Goal: Find contact information: Find contact information

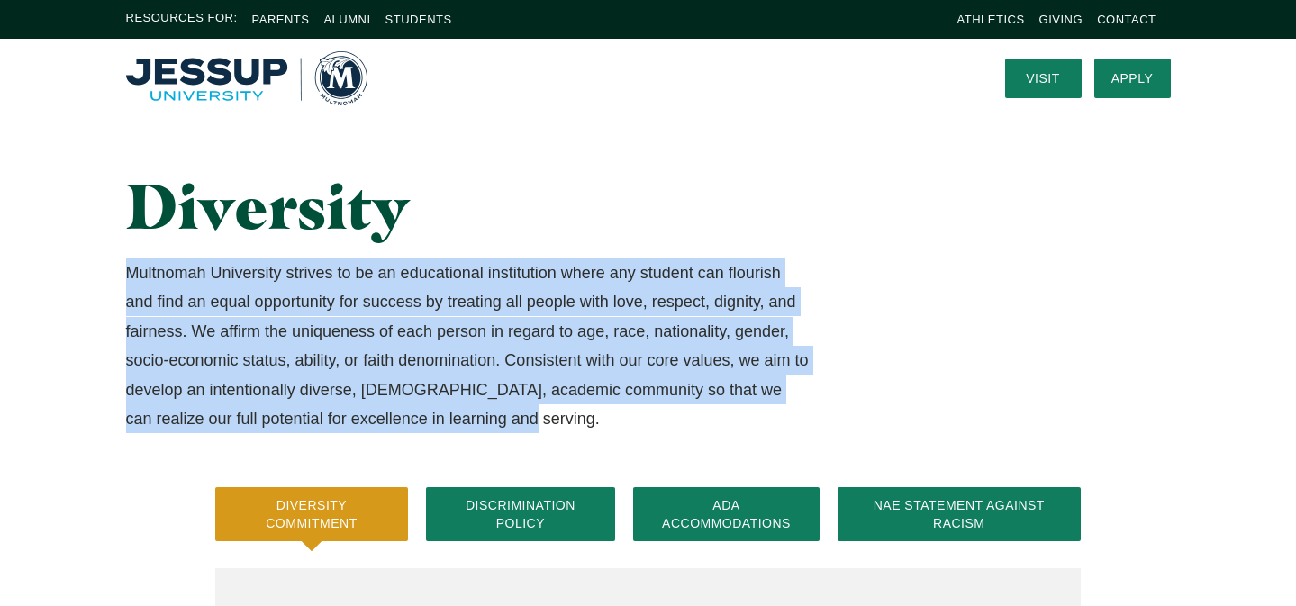
drag, startPoint x: 484, startPoint y: 422, endPoint x: 103, endPoint y: 277, distance: 407.3
click at [103, 277] on div "Diversity [GEOGRAPHIC_DATA] strives to be an educational institution where any …" at bounding box center [648, 302] width 1153 height 370
copy p "Multnomah University strives to be an educational institution where any student…"
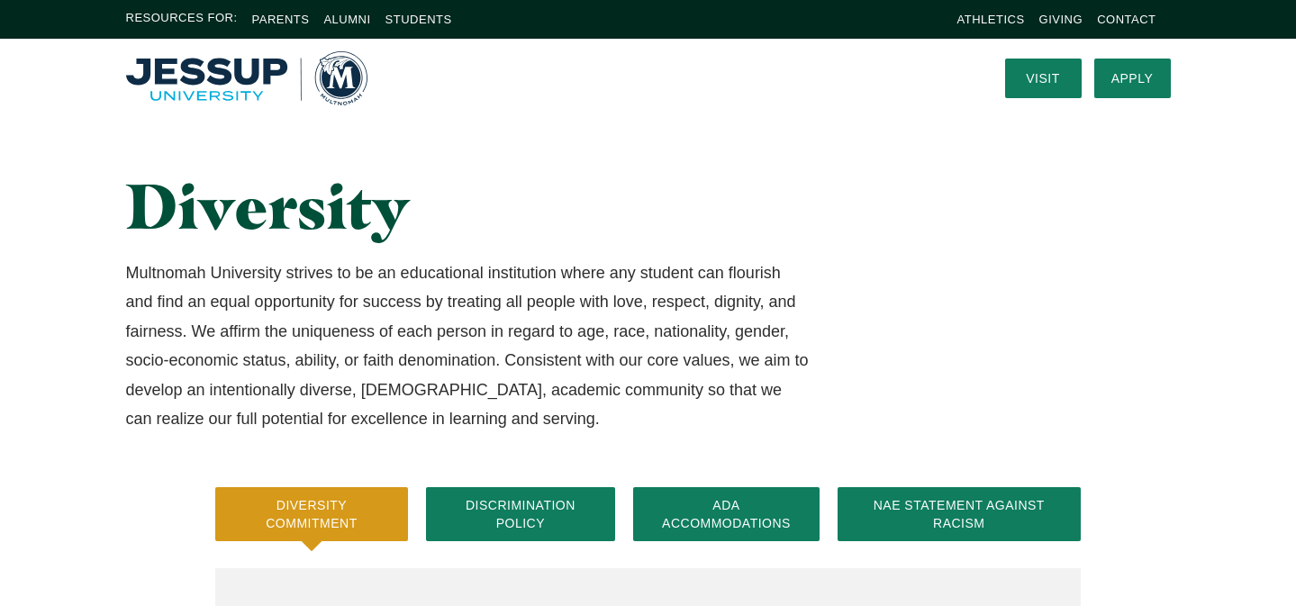
click at [600, 108] on nav at bounding box center [672, 78] width 611 height 78
click at [1145, 207] on div "Diversity [GEOGRAPHIC_DATA] strives to be an educational institution where any …" at bounding box center [648, 302] width 1153 height 370
click at [1126, 22] on link "Contact" at bounding box center [1126, 20] width 59 height 14
